Goal: Task Accomplishment & Management: Manage account settings

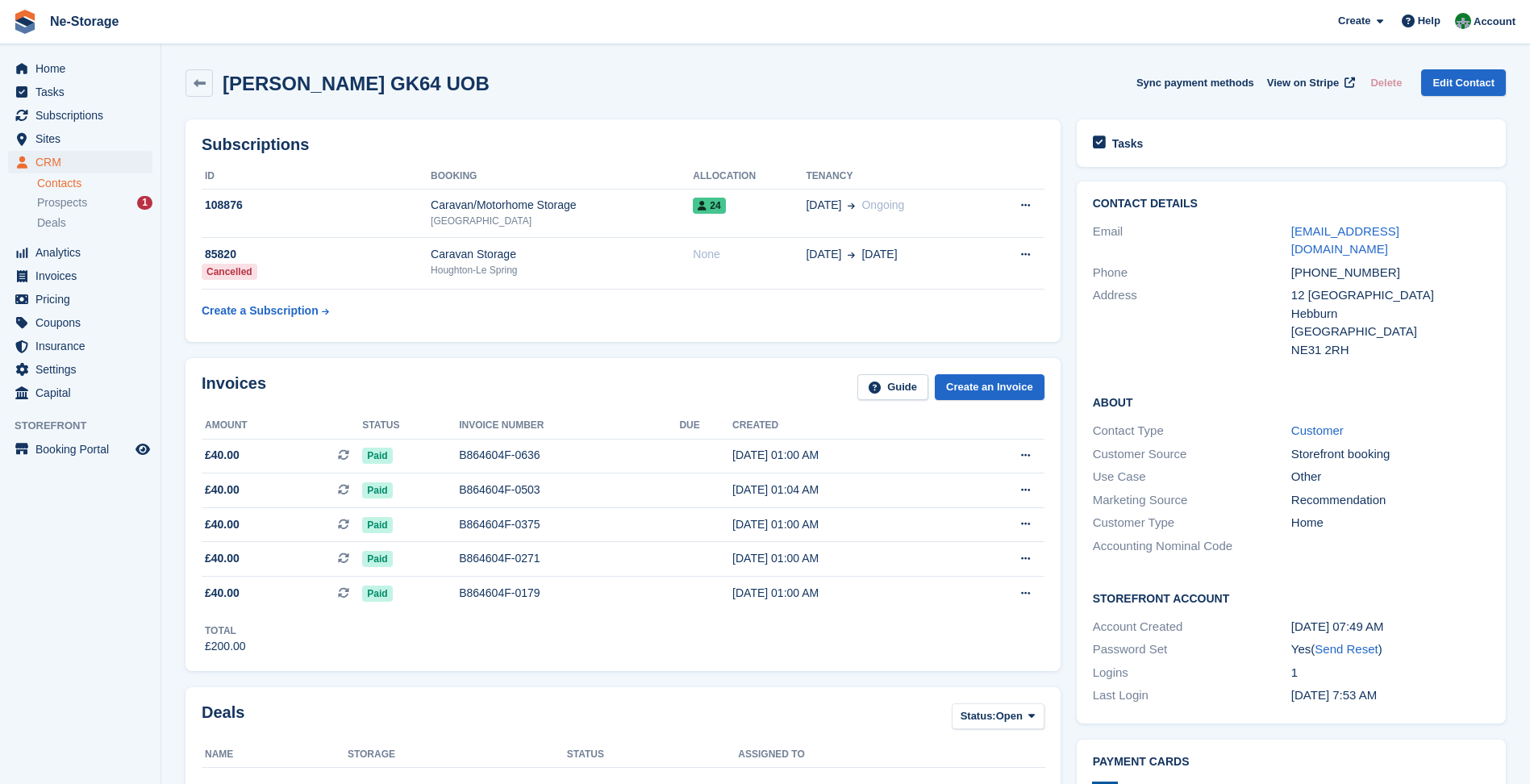
scroll to position [564, 0]
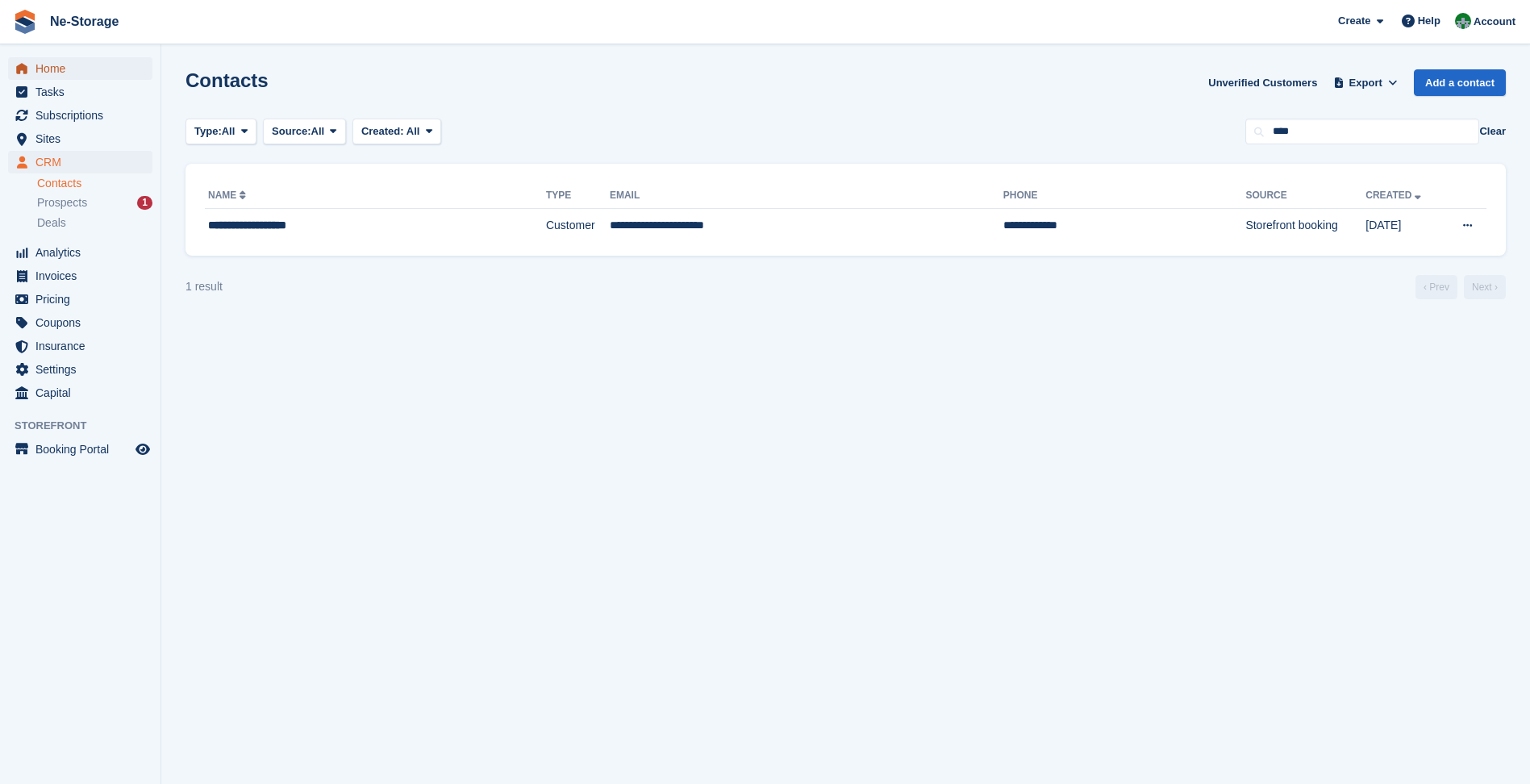
click at [114, 59] on span "Home" at bounding box center [84, 69] width 97 height 23
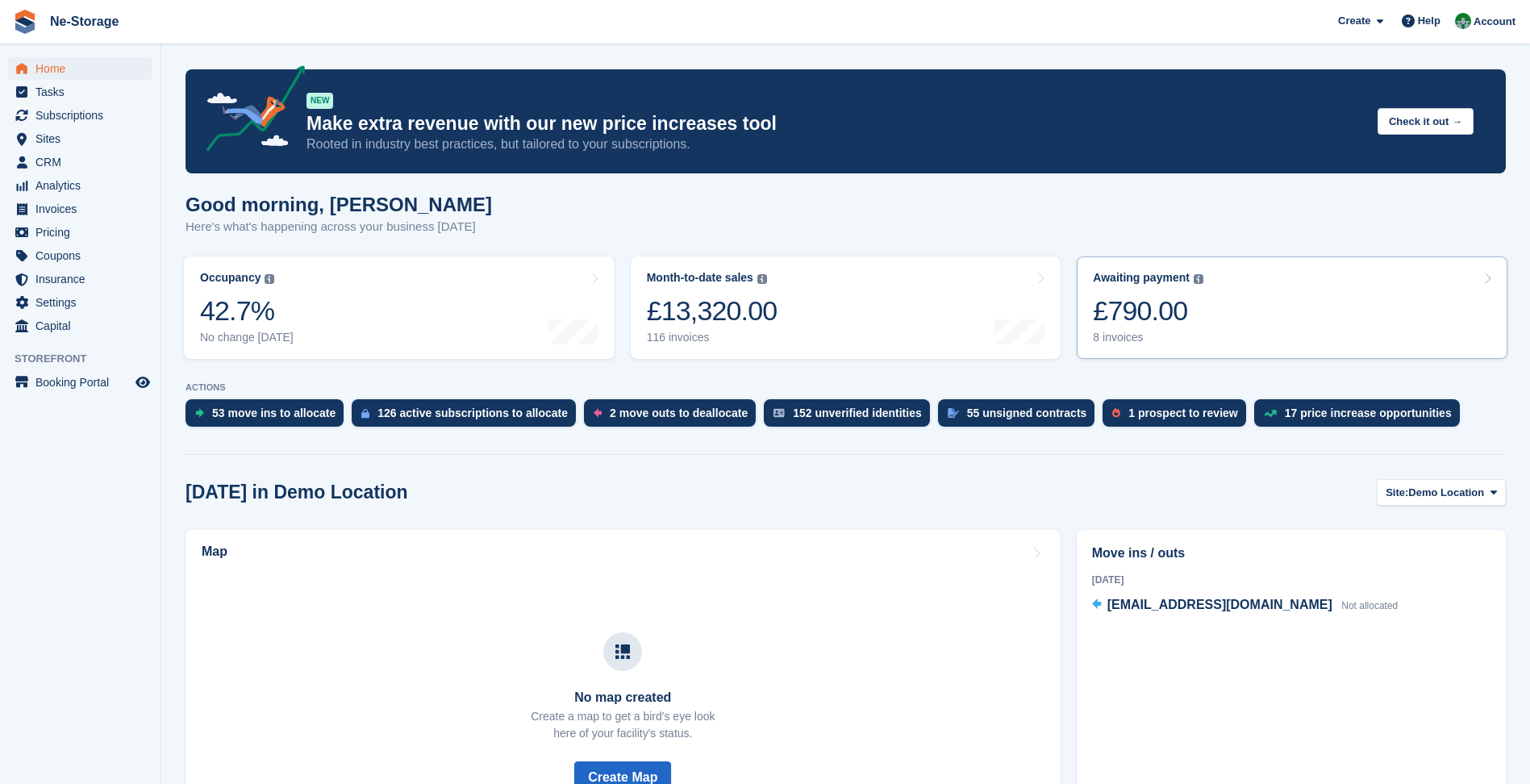
click at [1114, 321] on div "£790.00" at bounding box center [1148, 311] width 111 height 33
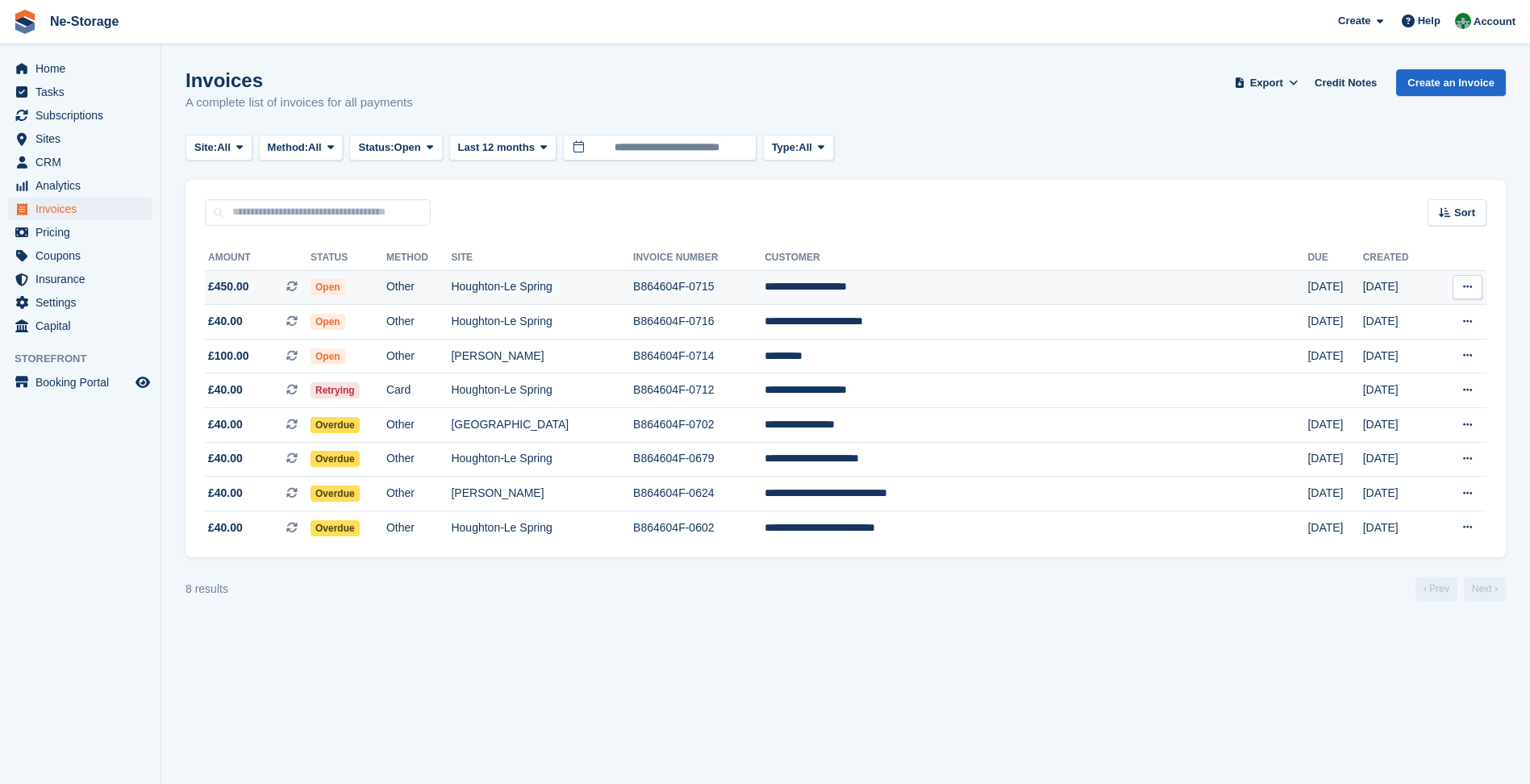
click at [1019, 272] on td "**********" at bounding box center [1036, 287] width 543 height 35
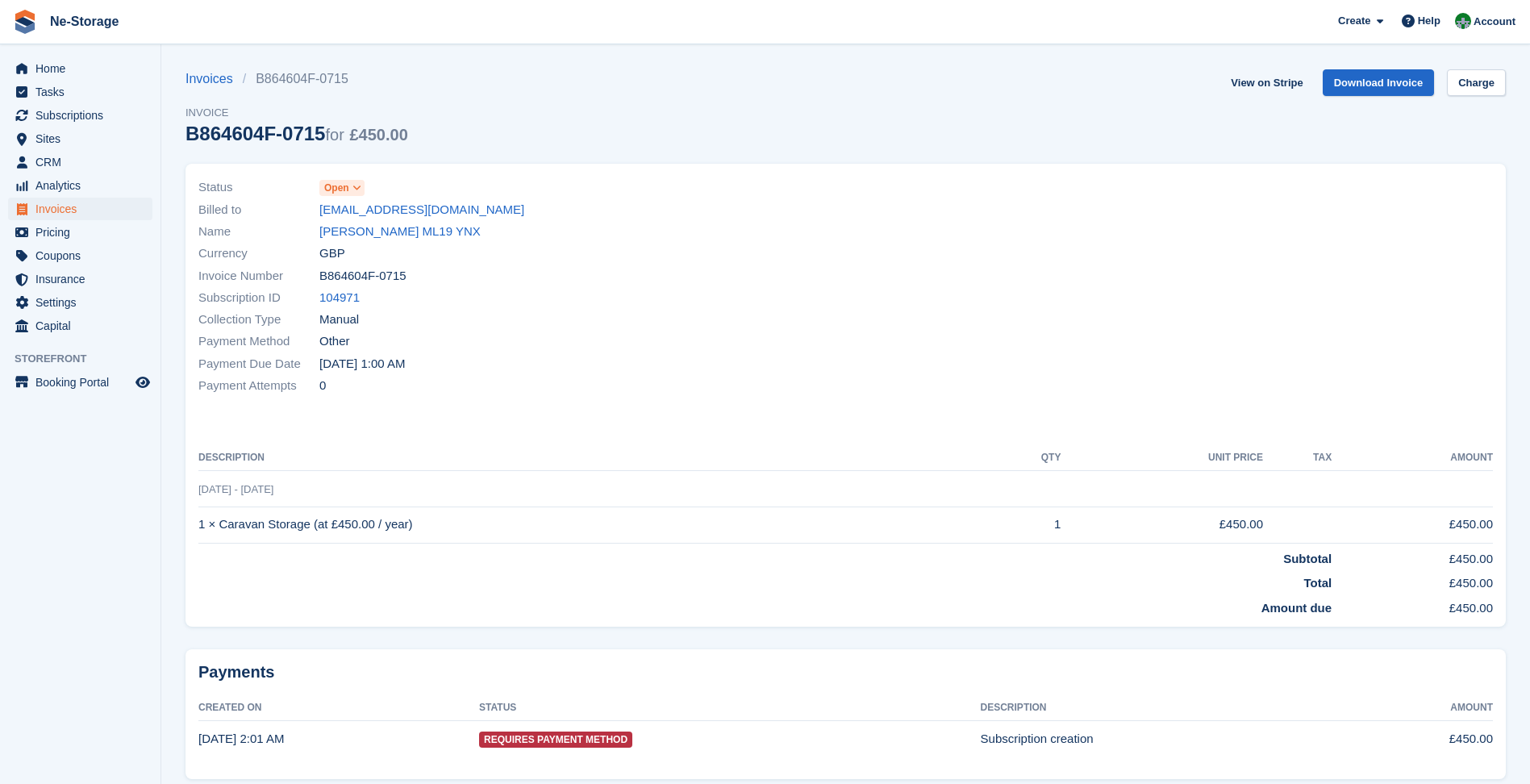
click at [339, 188] on span "Open" at bounding box center [336, 188] width 25 height 15
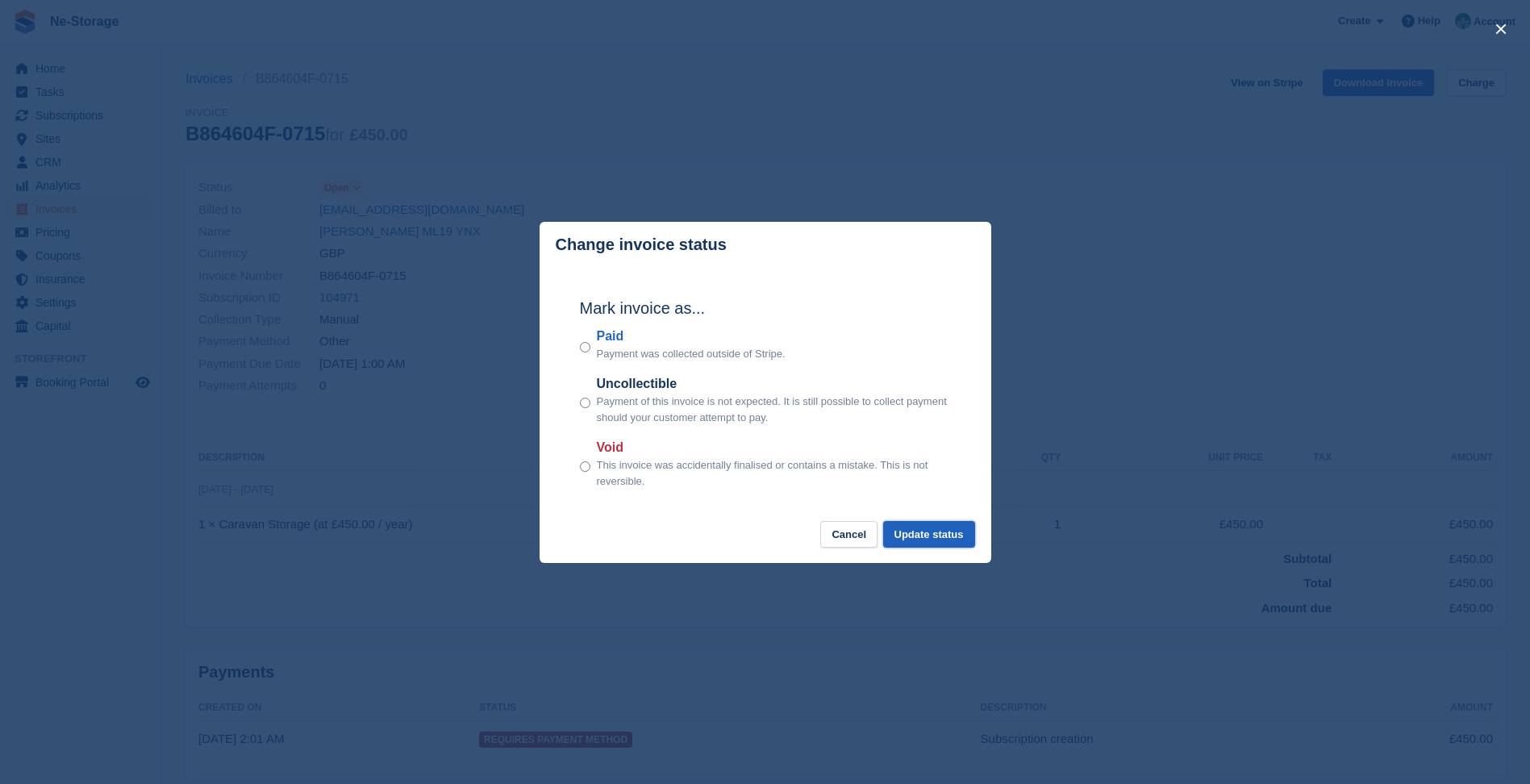
click at [974, 541] on button "Update status" at bounding box center [929, 533] width 92 height 27
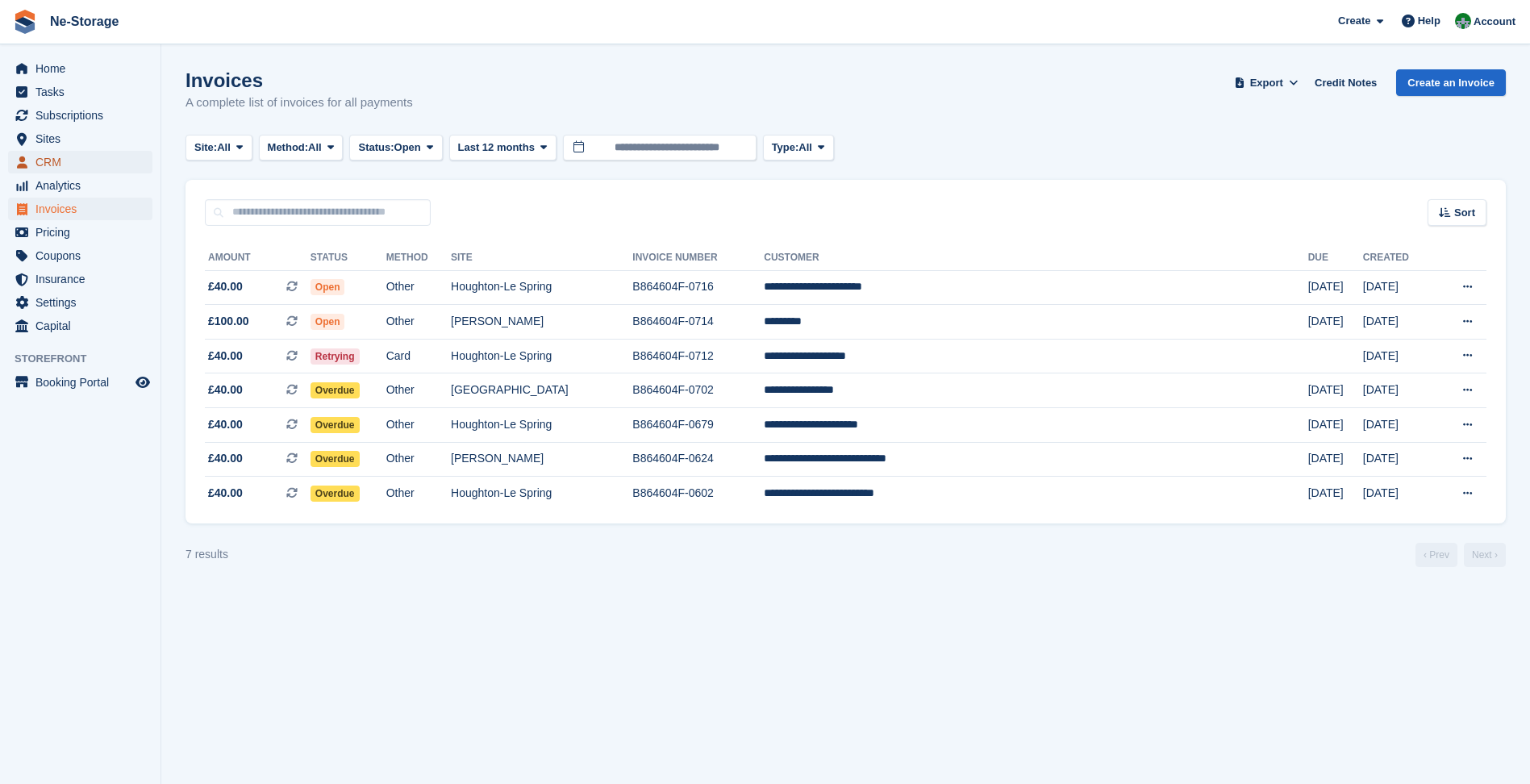
click at [46, 170] on span "CRM" at bounding box center [84, 162] width 97 height 23
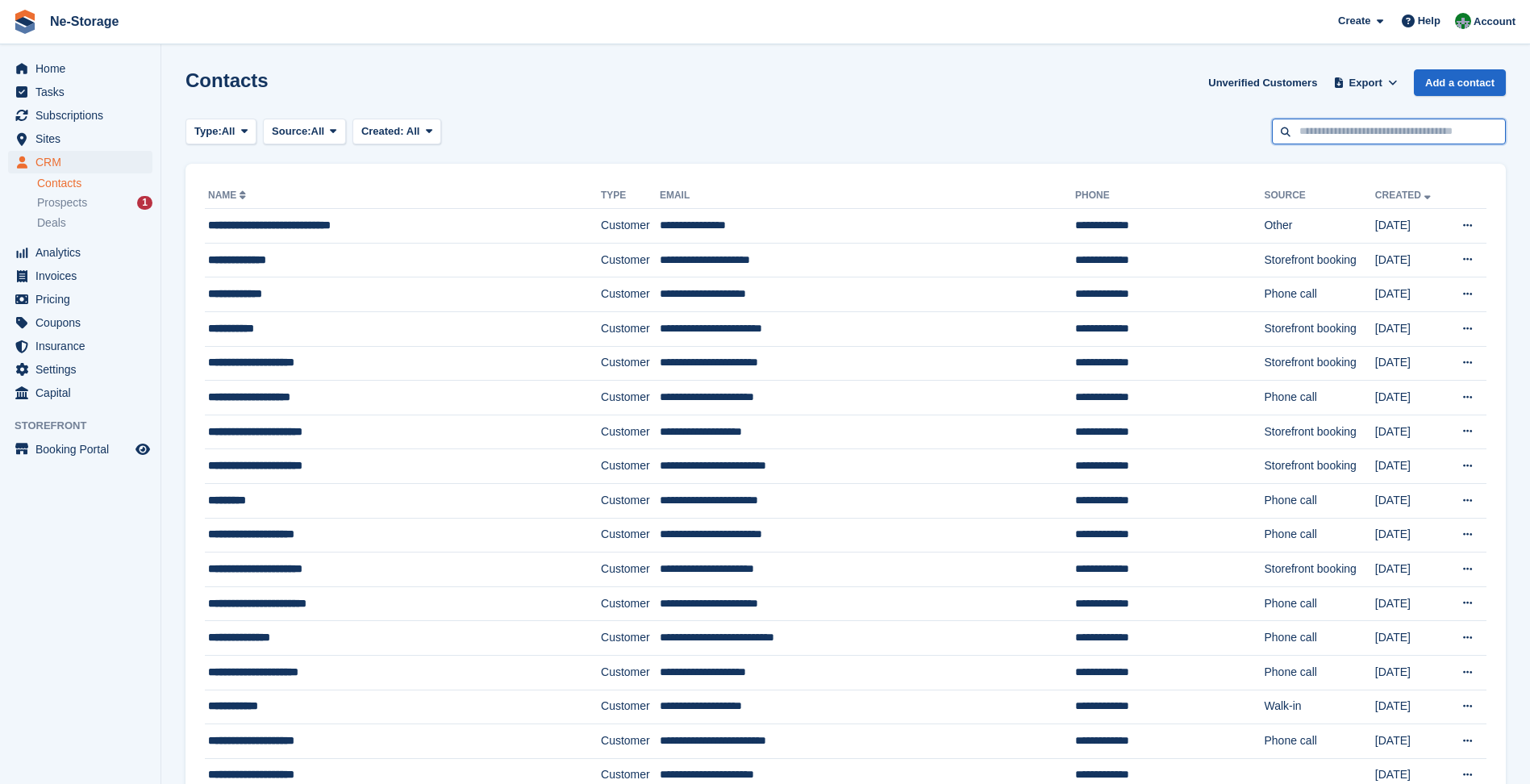
click at [1396, 125] on input "text" at bounding box center [1389, 132] width 234 height 27
type input "***"
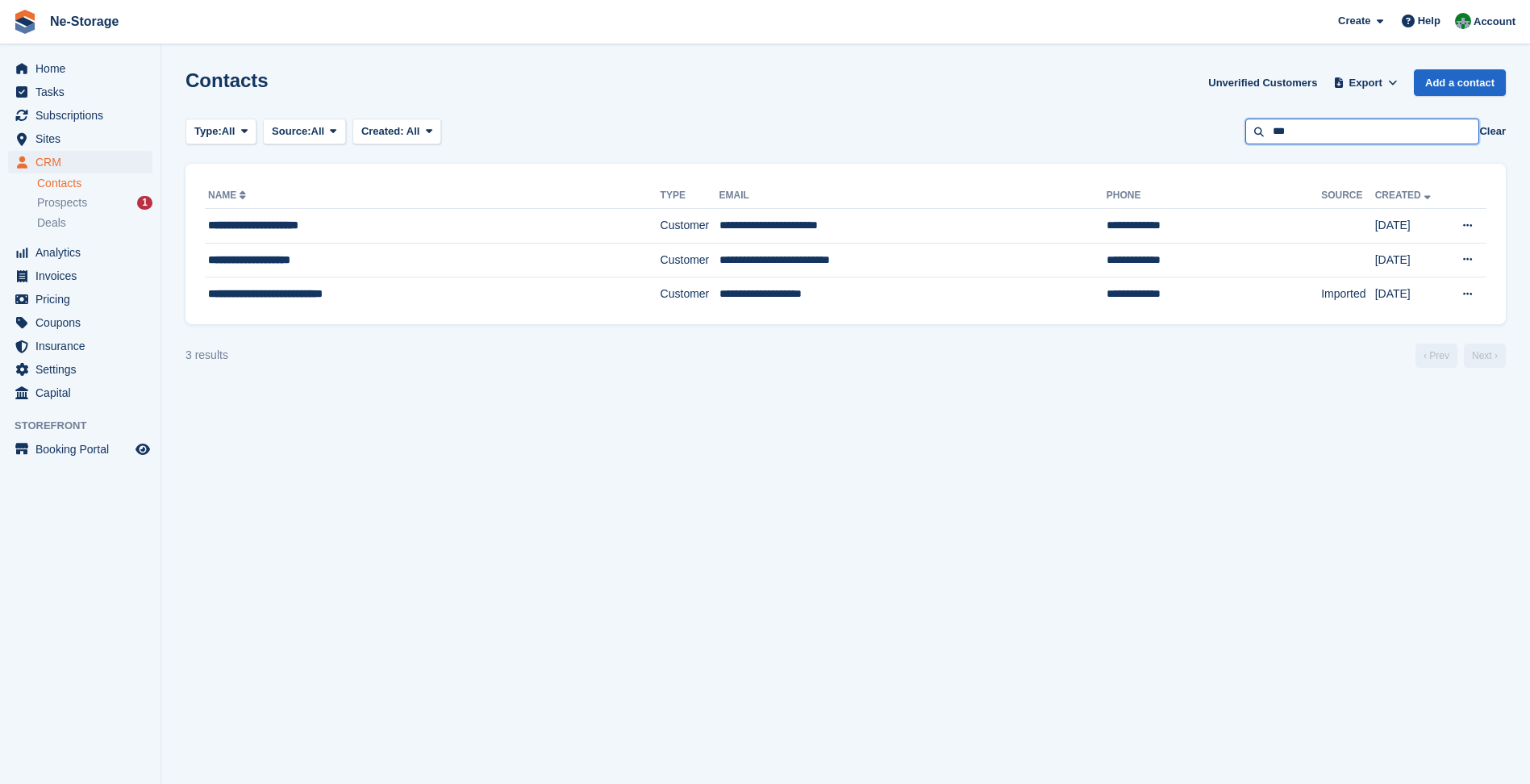
drag, startPoint x: 1402, startPoint y: 126, endPoint x: 1195, endPoint y: 120, distance: 207.1
click at [1195, 120] on div "Type: All All Lead Customer Source: All All Storefront Backoffice Pre-Opening i…" at bounding box center [846, 132] width 1320 height 27
type input "****"
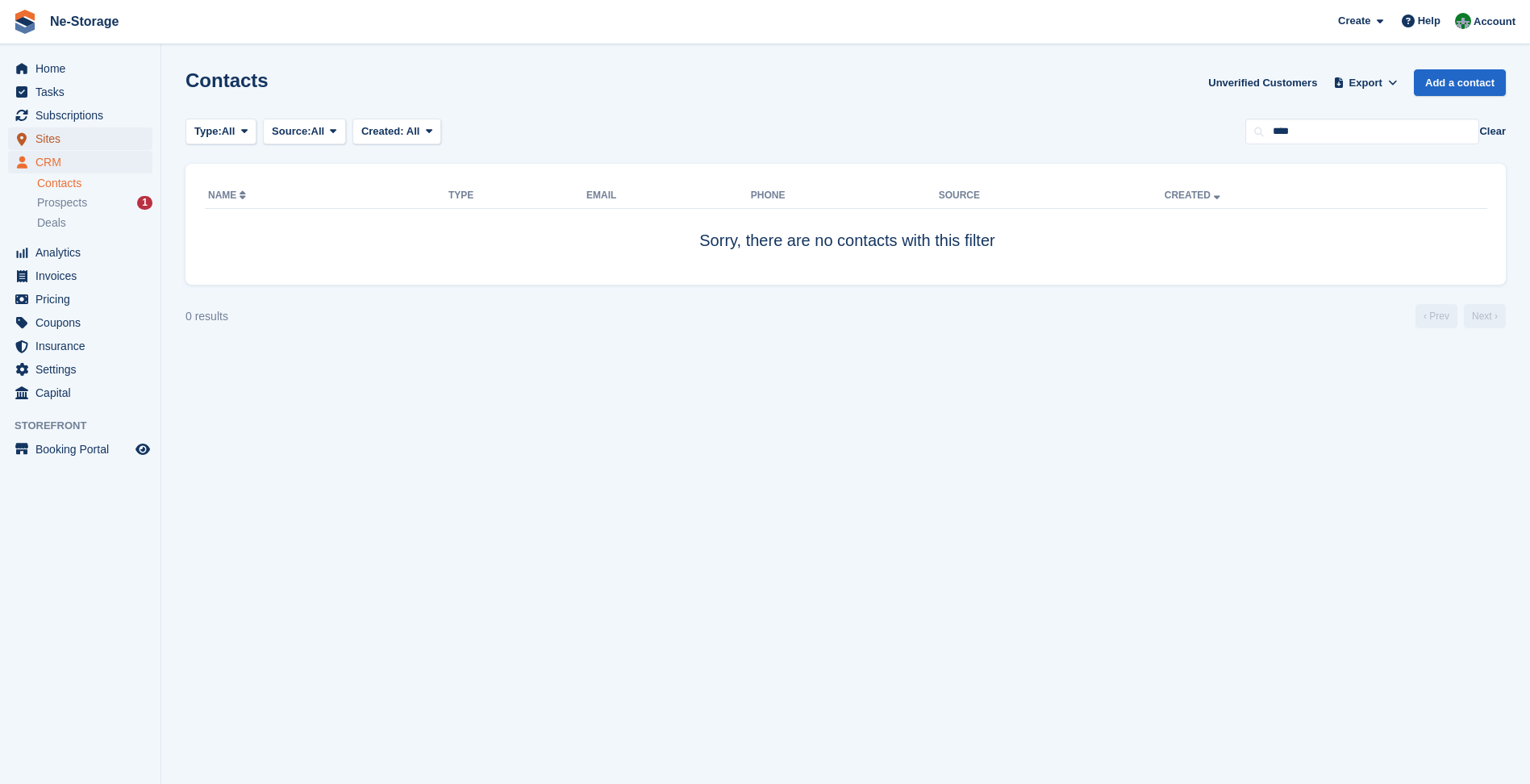
click at [54, 134] on span "Sites" at bounding box center [84, 138] width 97 height 23
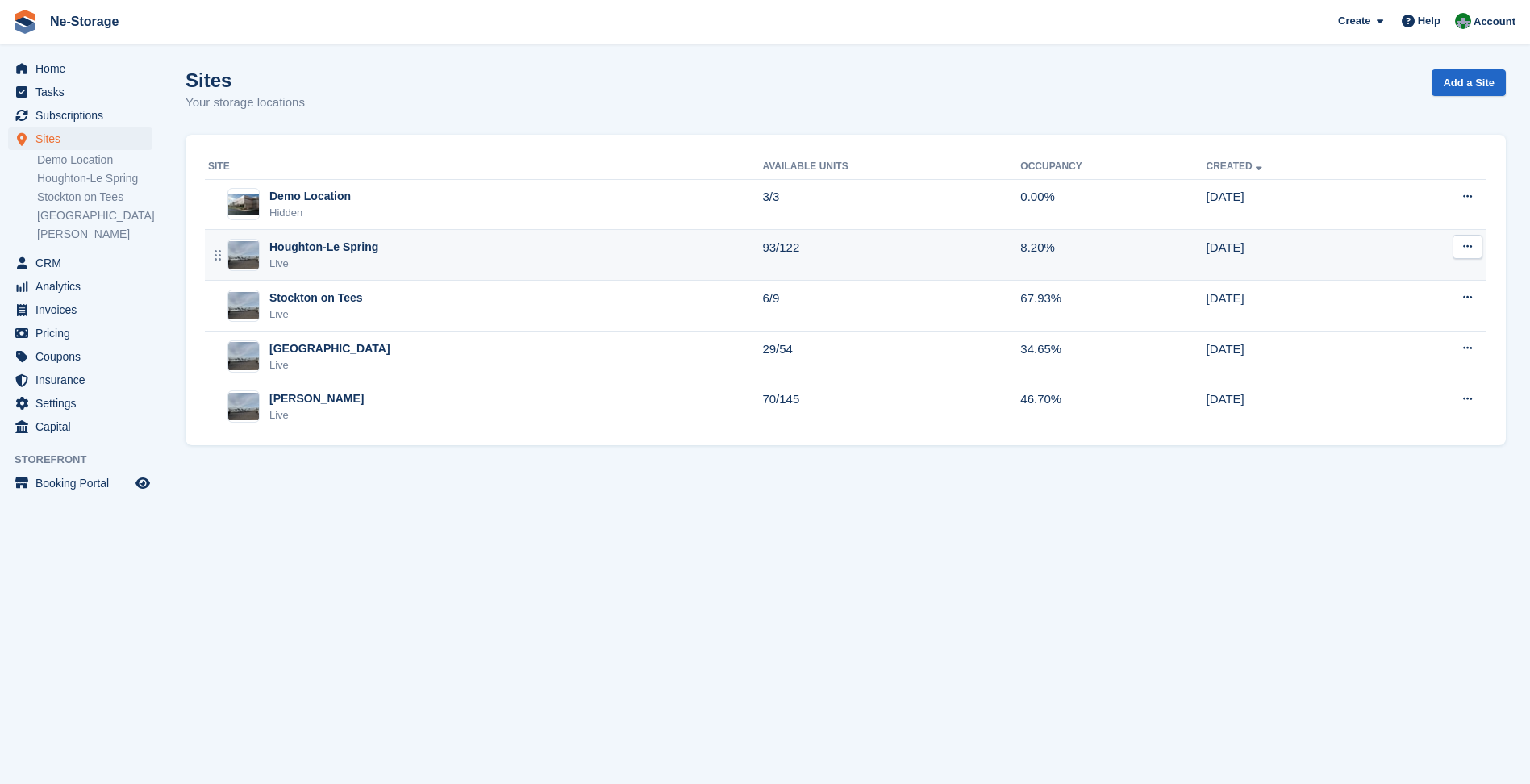
click at [342, 243] on div "Houghton-Le Spring" at bounding box center [323, 247] width 109 height 17
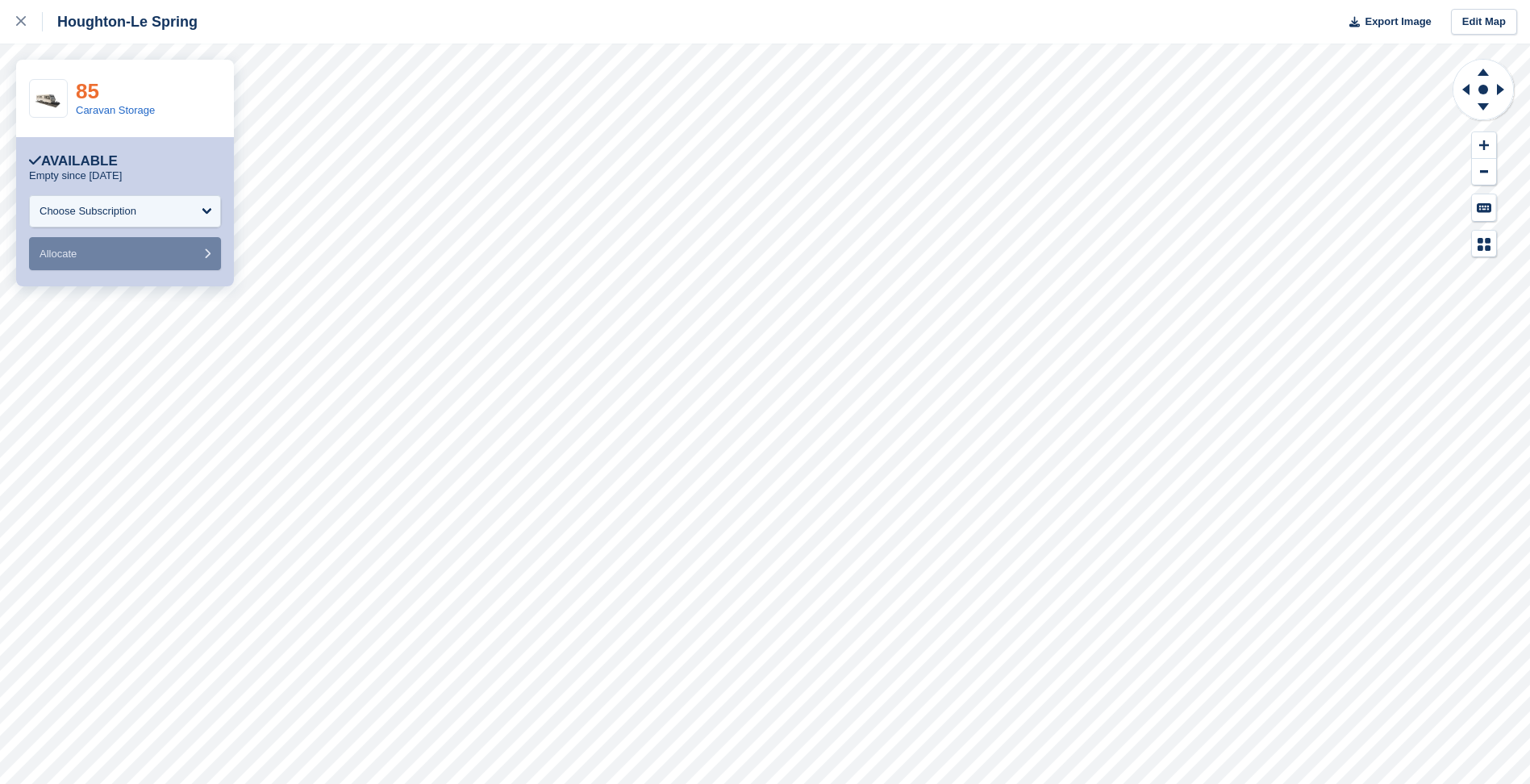
click at [85, 91] on link "85" at bounding box center [88, 91] width 24 height 24
click at [98, 87] on link "84" at bounding box center [88, 91] width 24 height 24
click at [89, 89] on link "86" at bounding box center [88, 91] width 24 height 24
click at [19, 25] on icon at bounding box center [21, 21] width 10 height 10
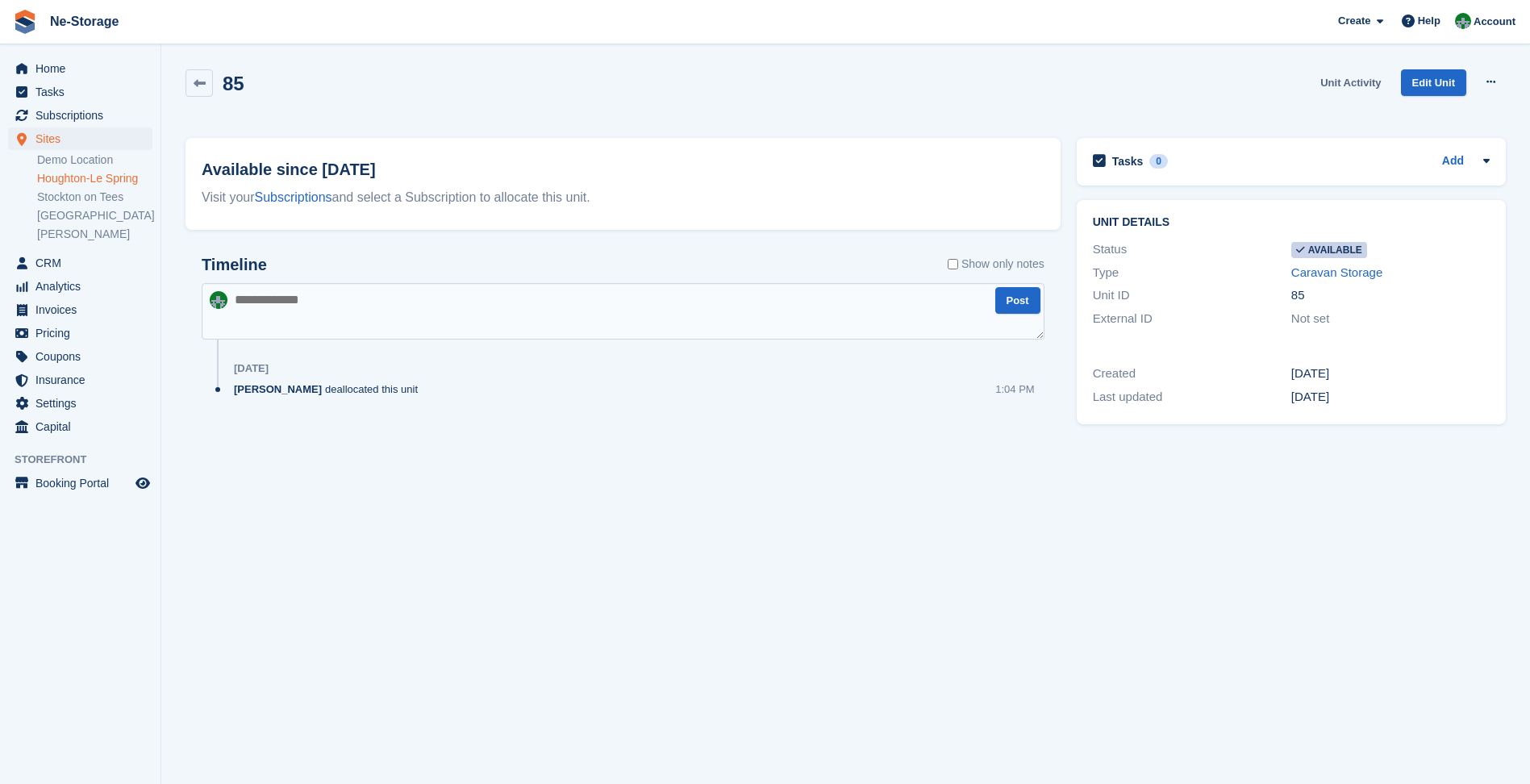
click at [1364, 75] on link "Unit Activity" at bounding box center [1351, 82] width 73 height 27
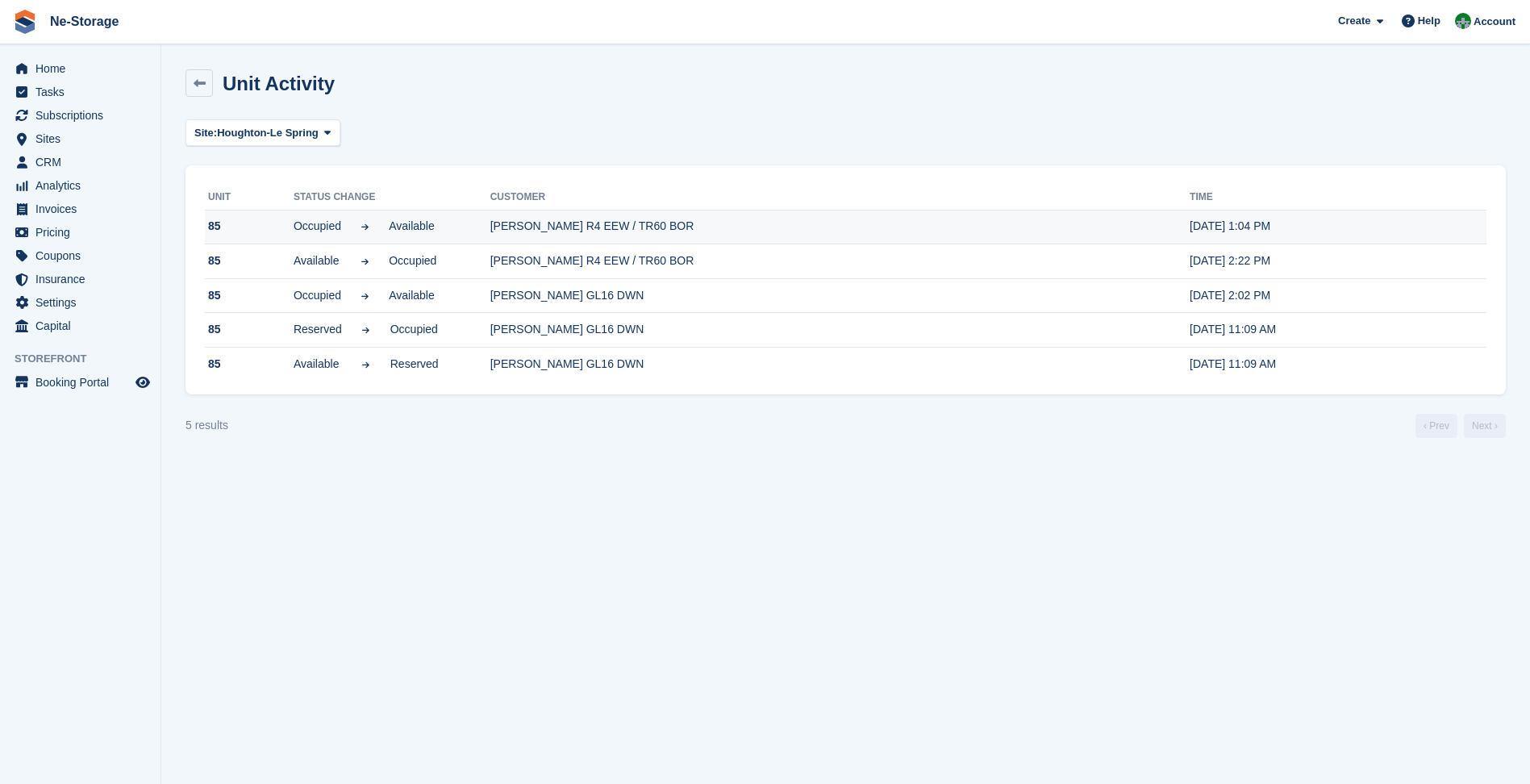
click at [812, 228] on td "Rob Wells R4 EEW / TR60 BOR" at bounding box center [840, 227] width 699 height 35
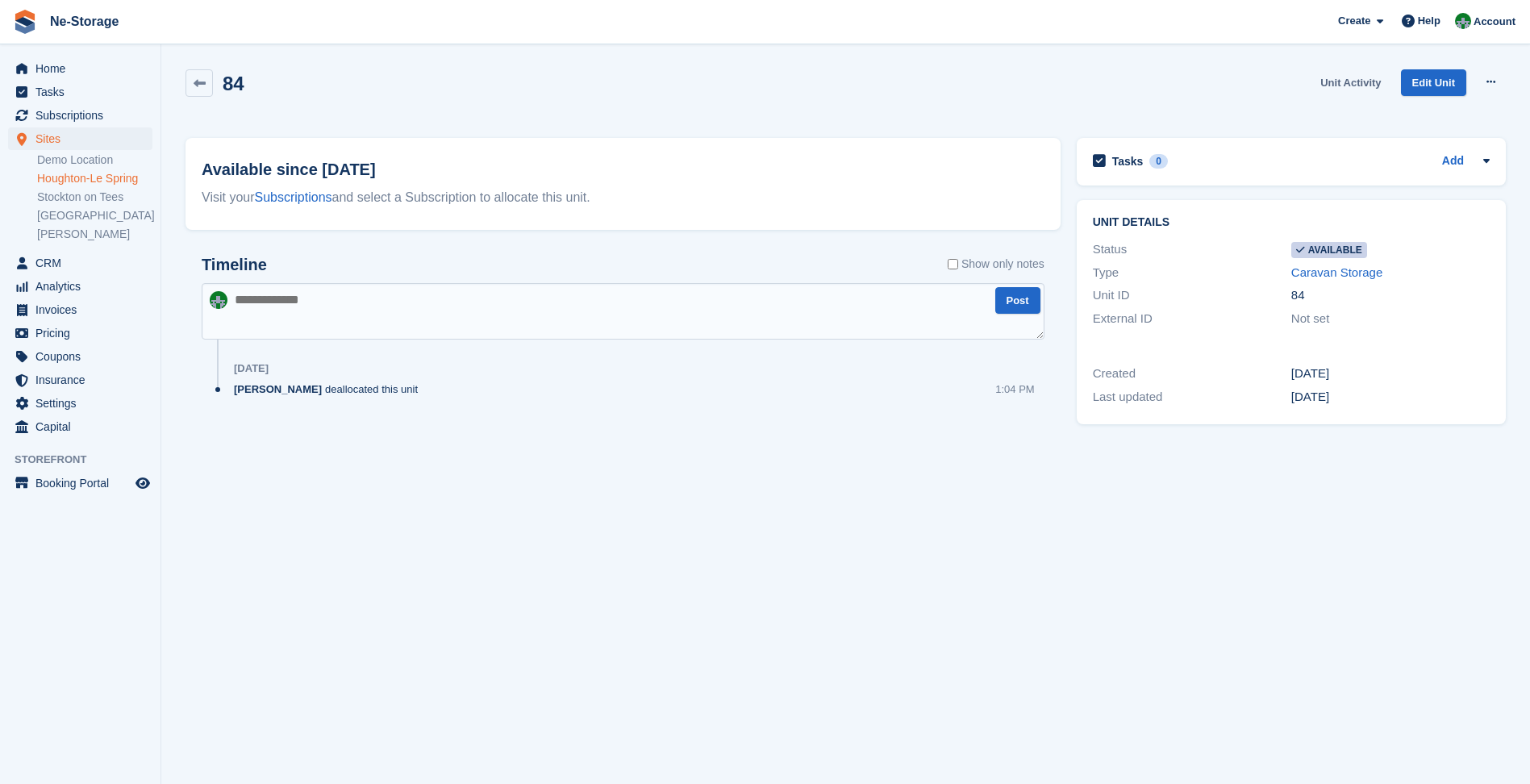
click at [1342, 73] on link "Unit Activity" at bounding box center [1351, 82] width 73 height 27
click at [1335, 82] on link "Unit Activity" at bounding box center [1351, 82] width 73 height 27
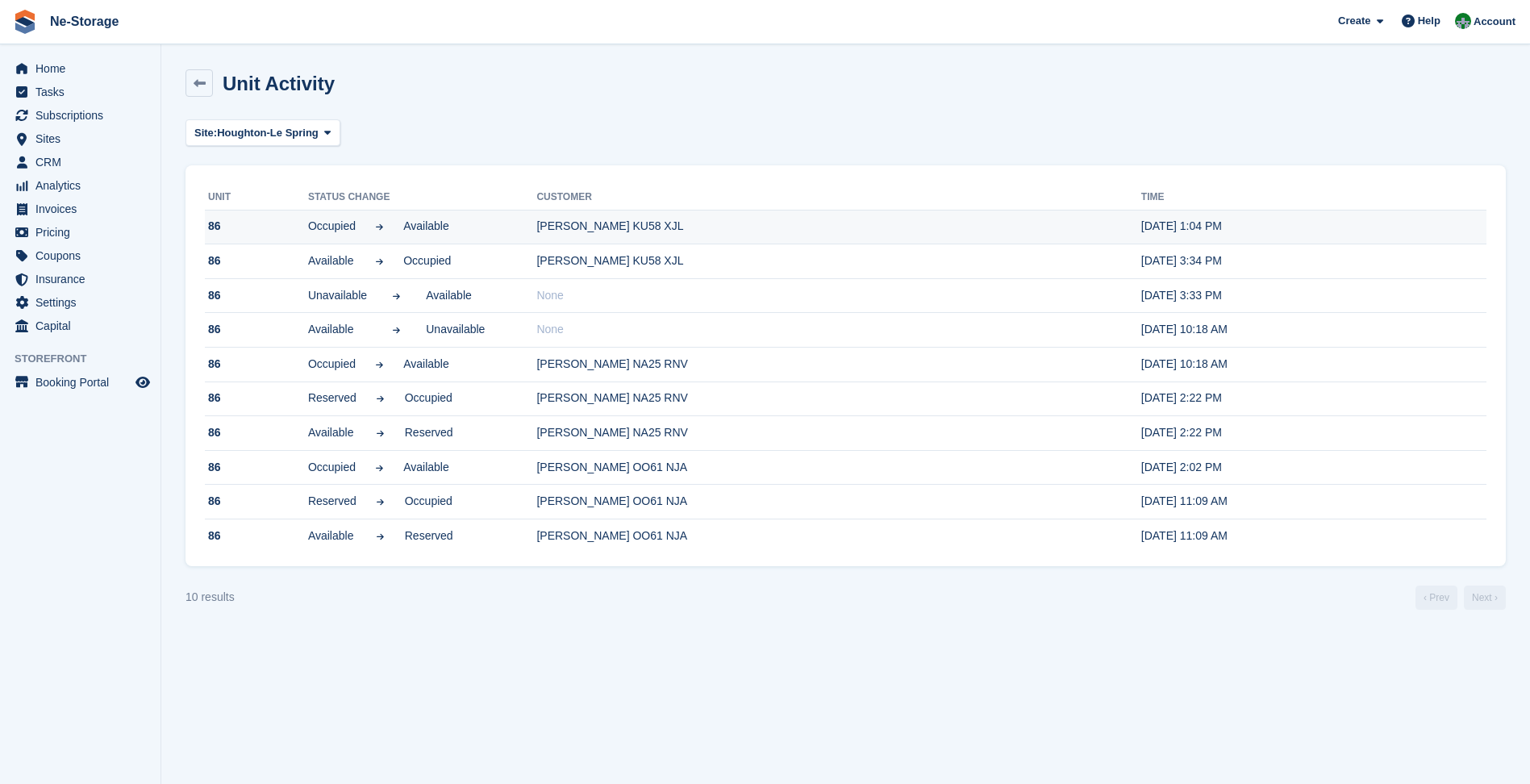
click at [403, 232] on div at bounding box center [380, 226] width 48 height 17
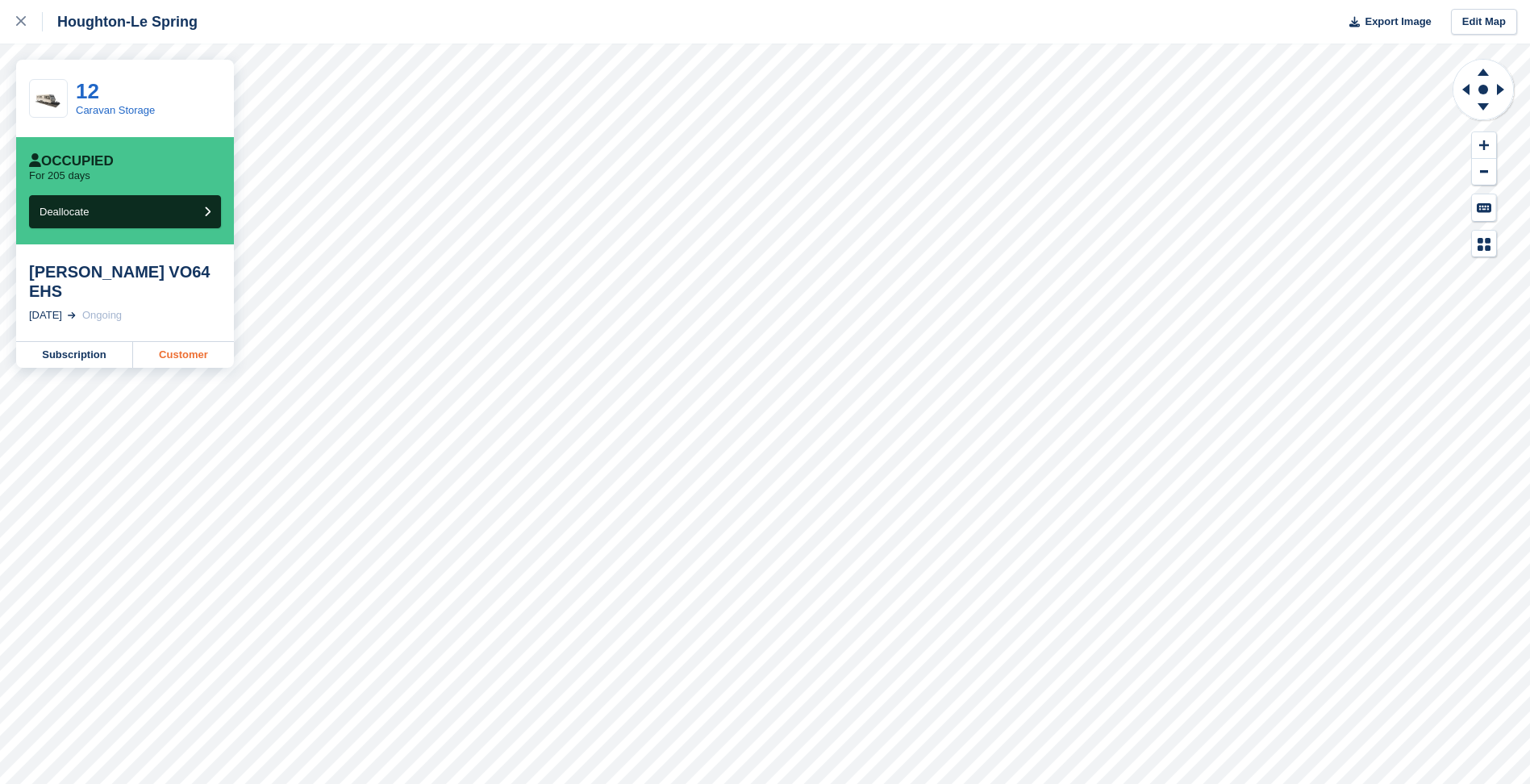
click at [139, 342] on link "Customer" at bounding box center [183, 355] width 101 height 26
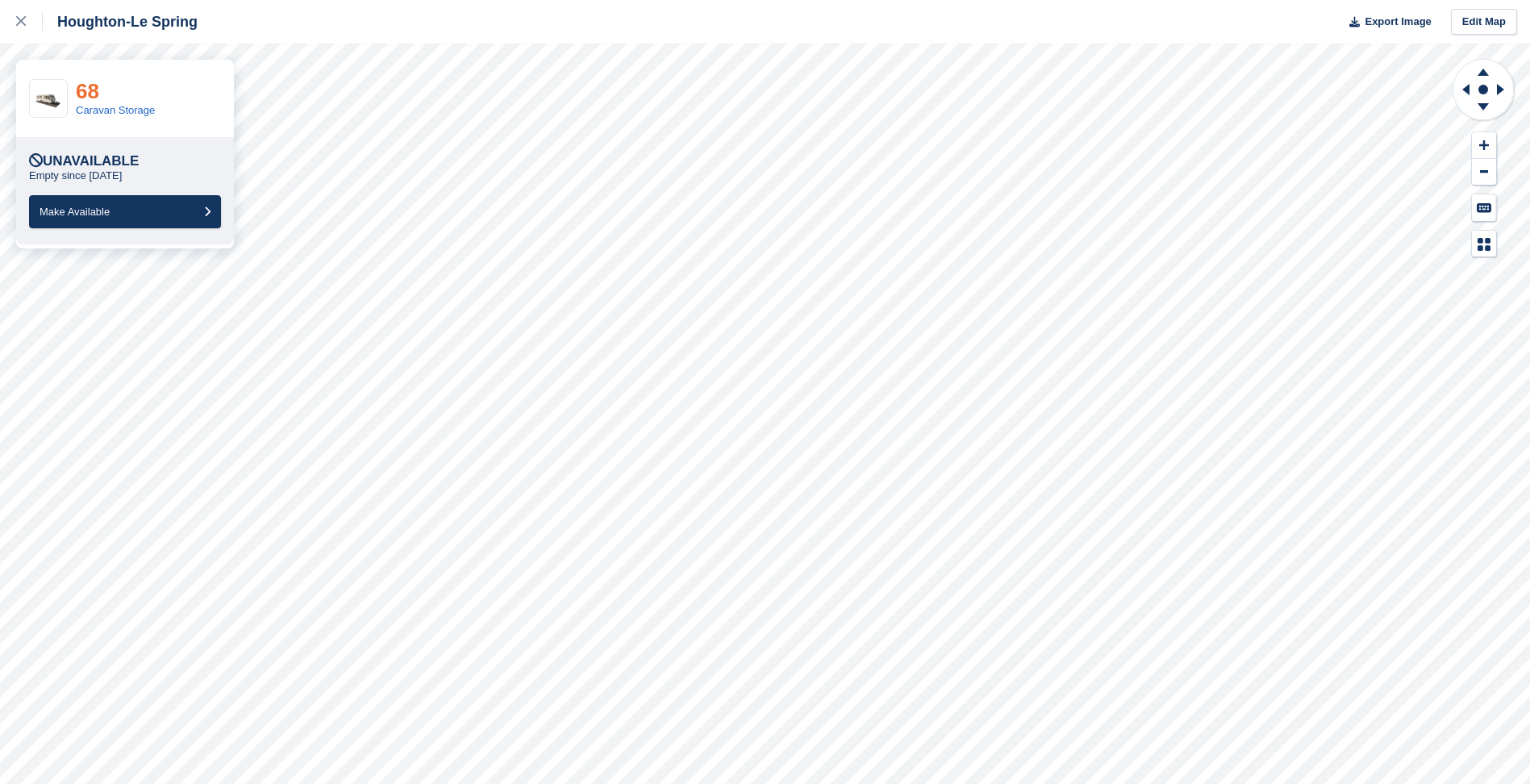
click at [89, 95] on link "68" at bounding box center [88, 91] width 24 height 24
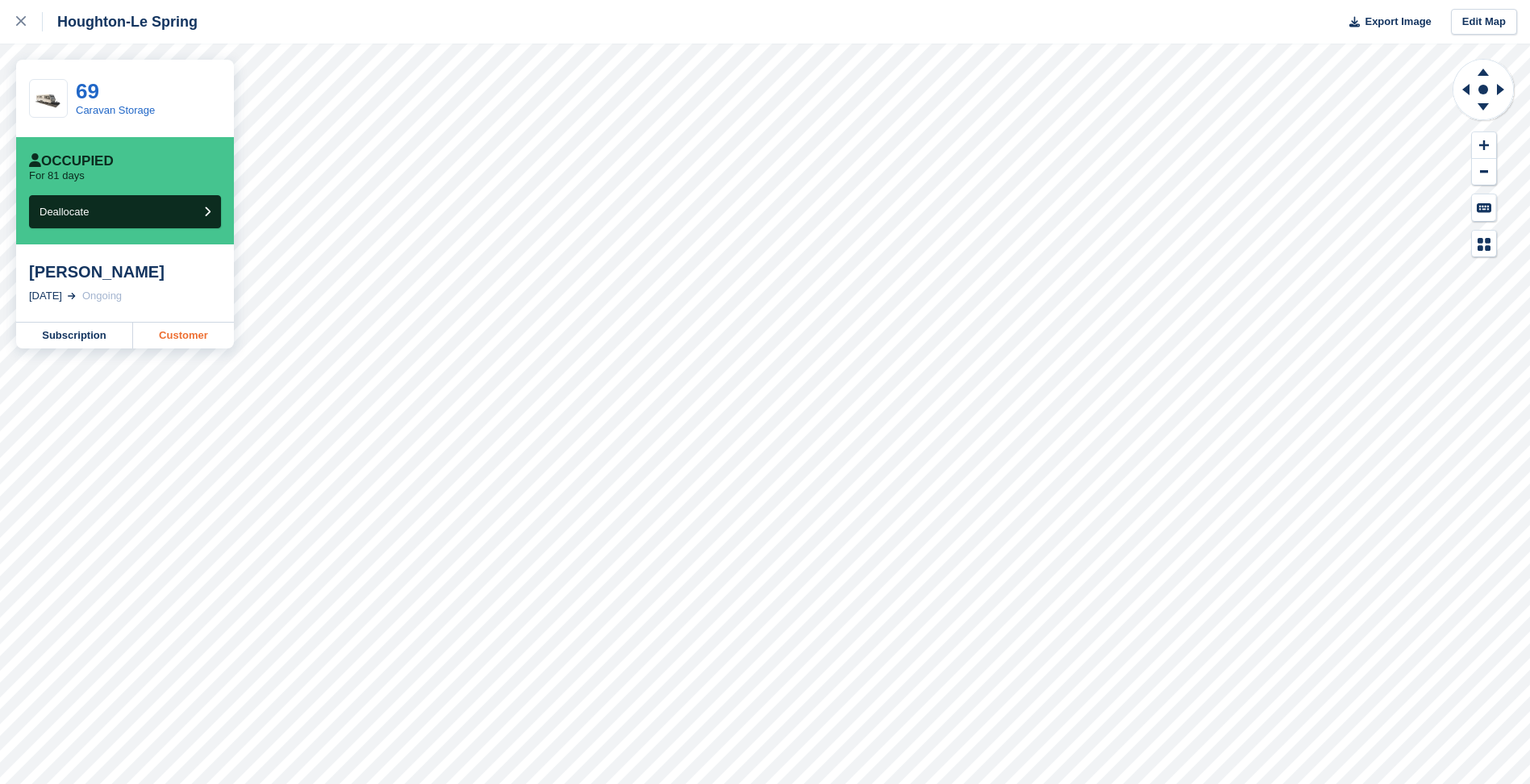
click at [216, 336] on link "Customer" at bounding box center [183, 336] width 101 height 26
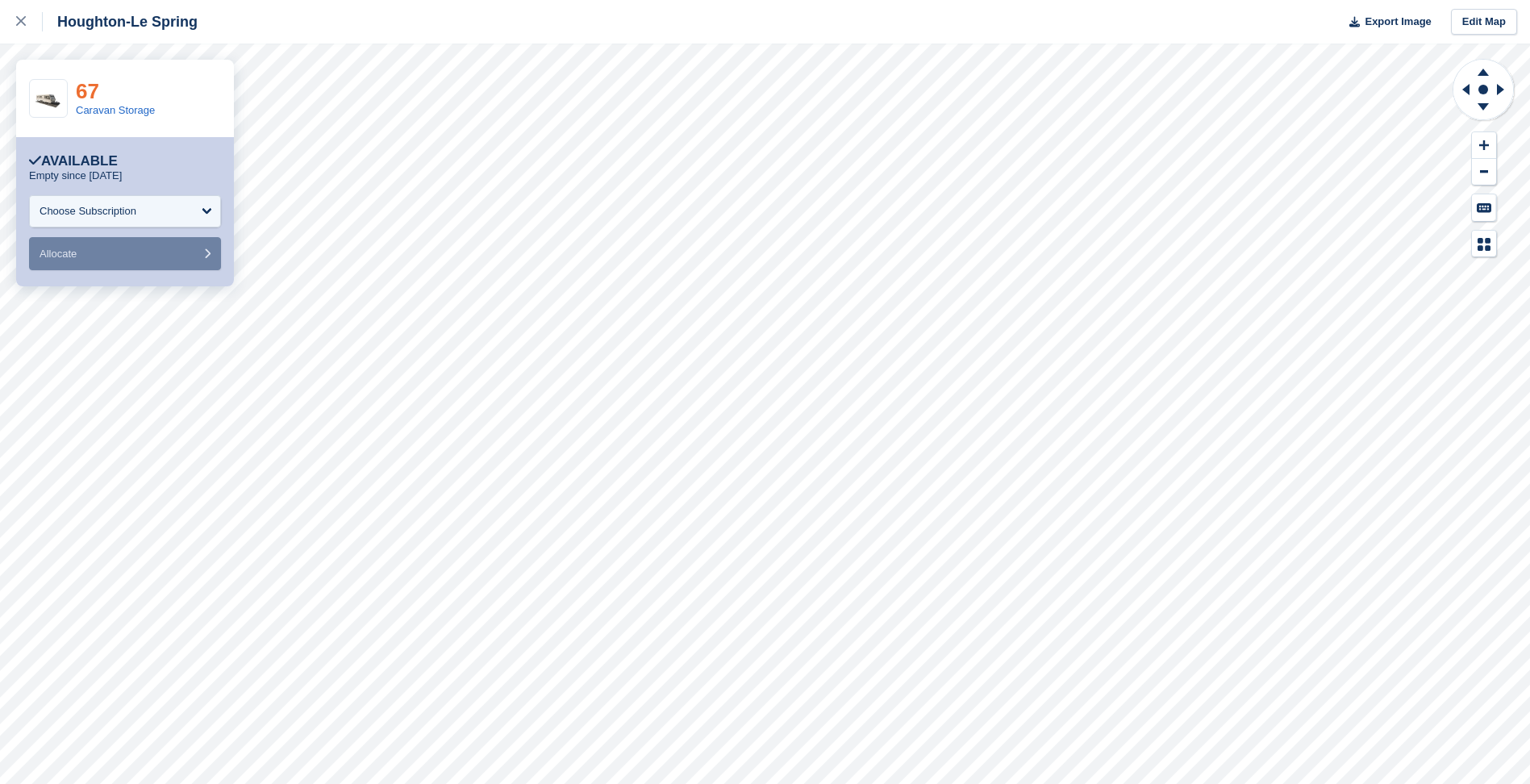
click at [78, 83] on link "67" at bounding box center [88, 91] width 24 height 24
click at [95, 82] on link "86" at bounding box center [88, 91] width 24 height 24
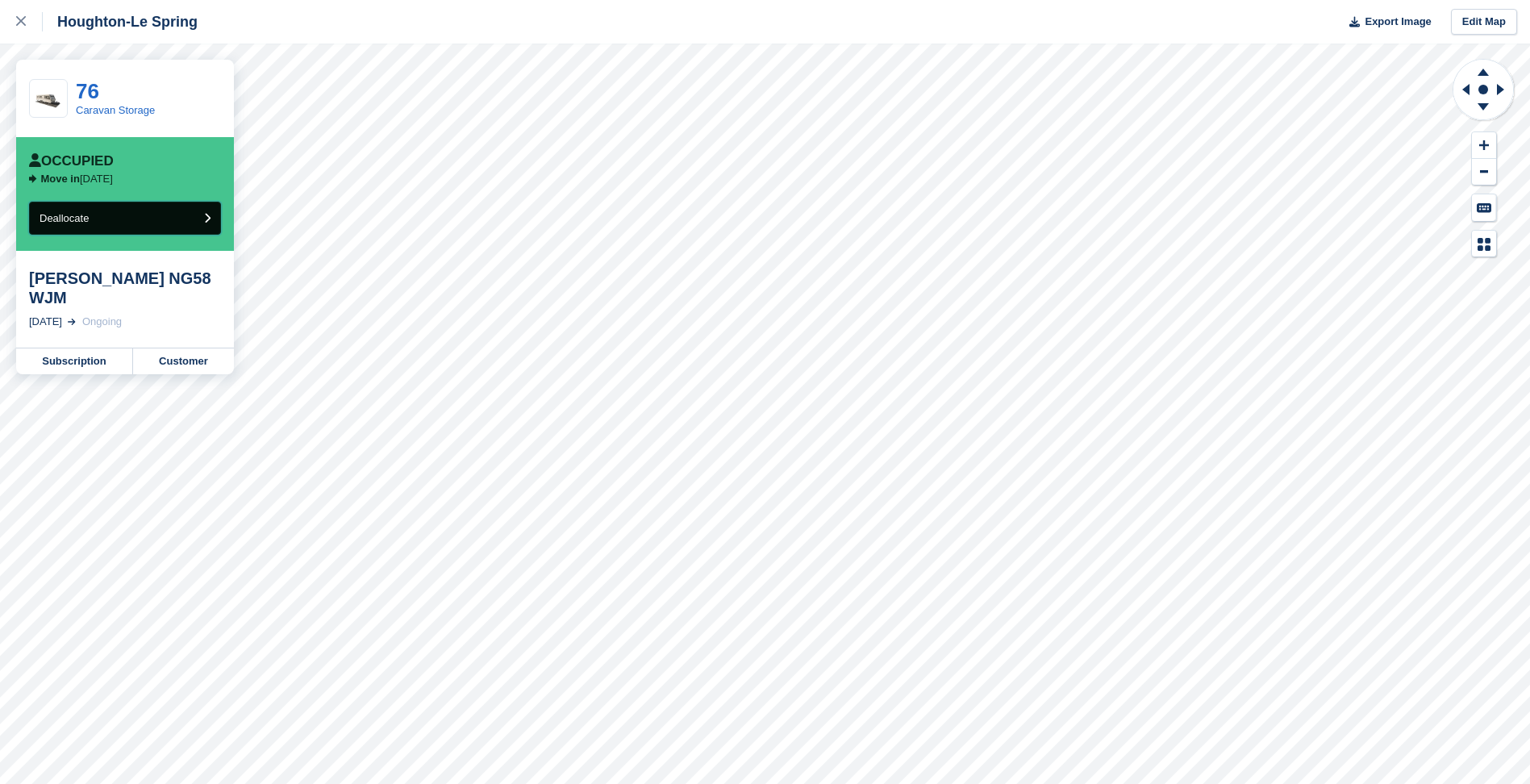
click at [126, 224] on button "Deallocate" at bounding box center [125, 218] width 192 height 33
click at [210, 225] on button "Deallocate" at bounding box center [125, 218] width 192 height 33
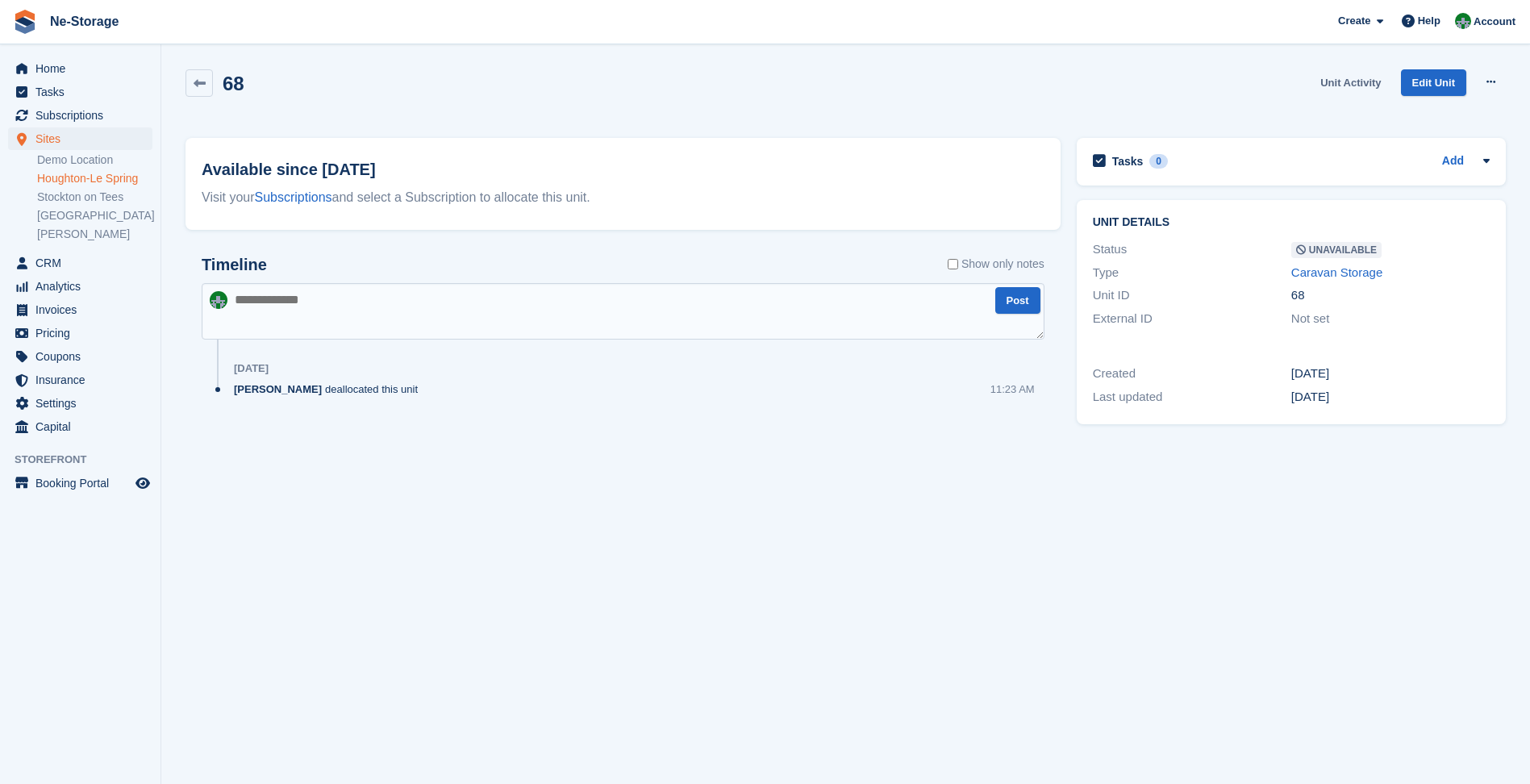
click at [1372, 87] on link "Unit Activity" at bounding box center [1351, 82] width 73 height 27
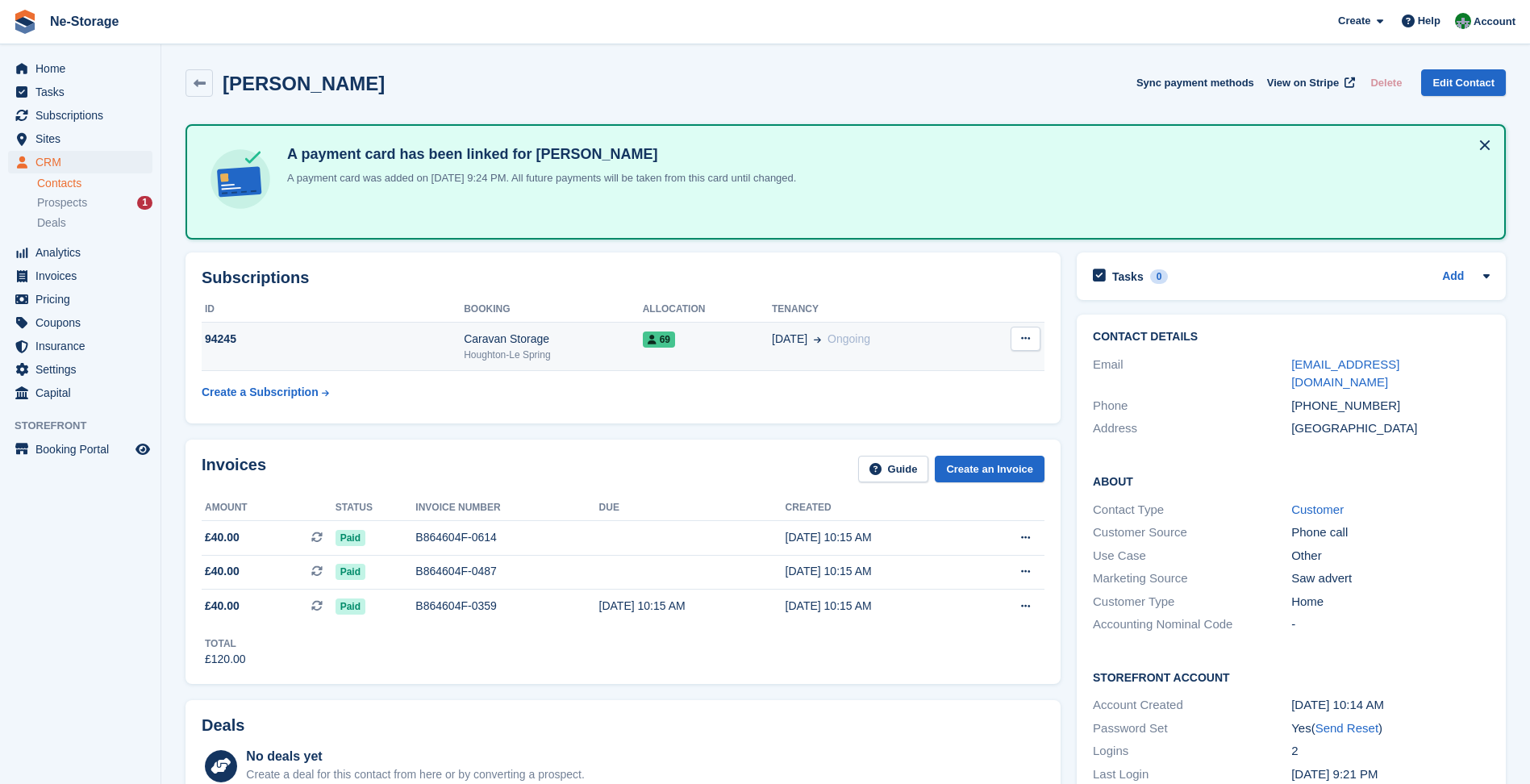
click at [592, 349] on div "Houghton-Le Spring" at bounding box center [554, 355] width 179 height 15
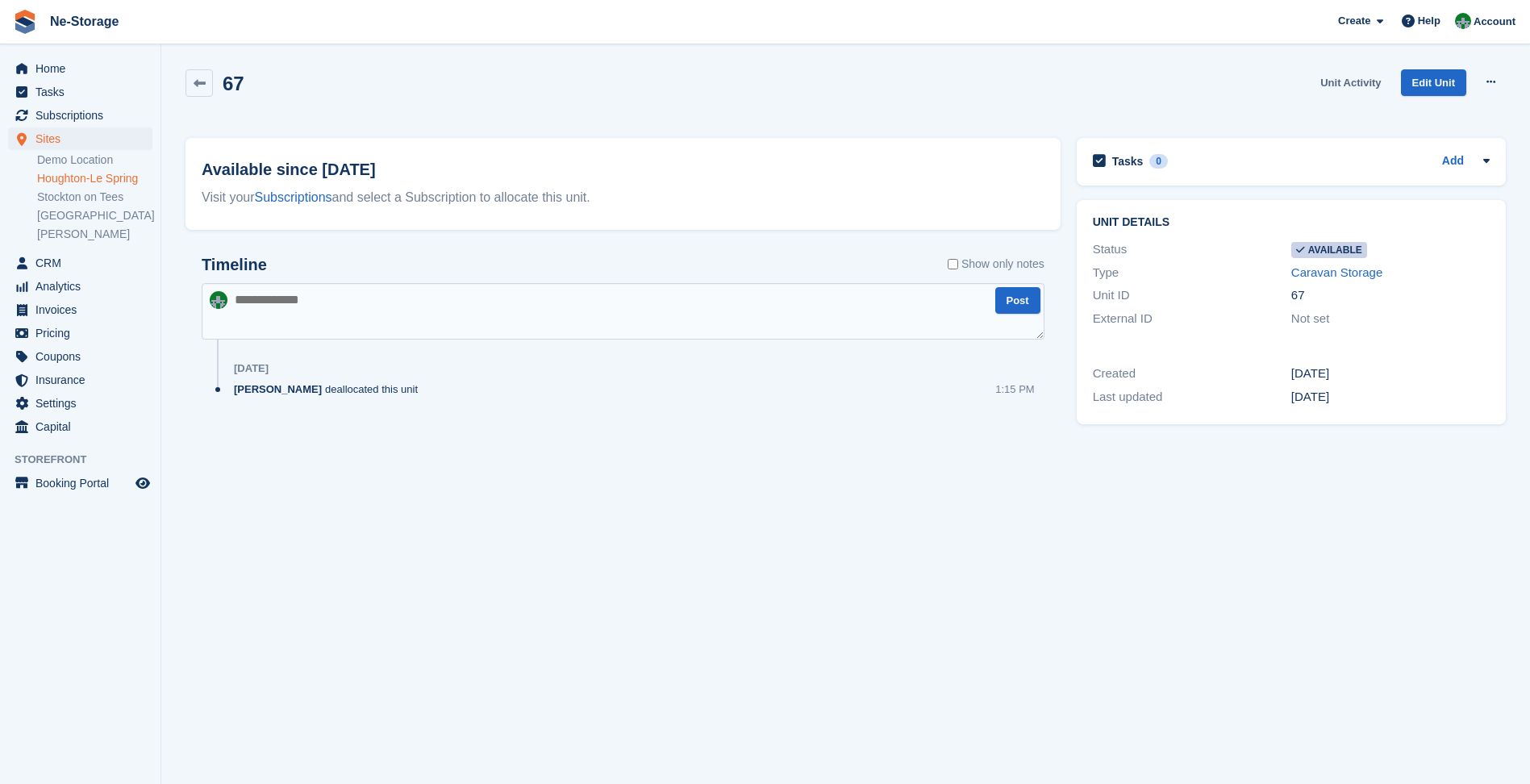
click at [1331, 79] on link "Unit Activity" at bounding box center [1351, 82] width 73 height 27
click at [1337, 83] on link "Unit Activity" at bounding box center [1351, 82] width 73 height 27
